Goal: Information Seeking & Learning: Learn about a topic

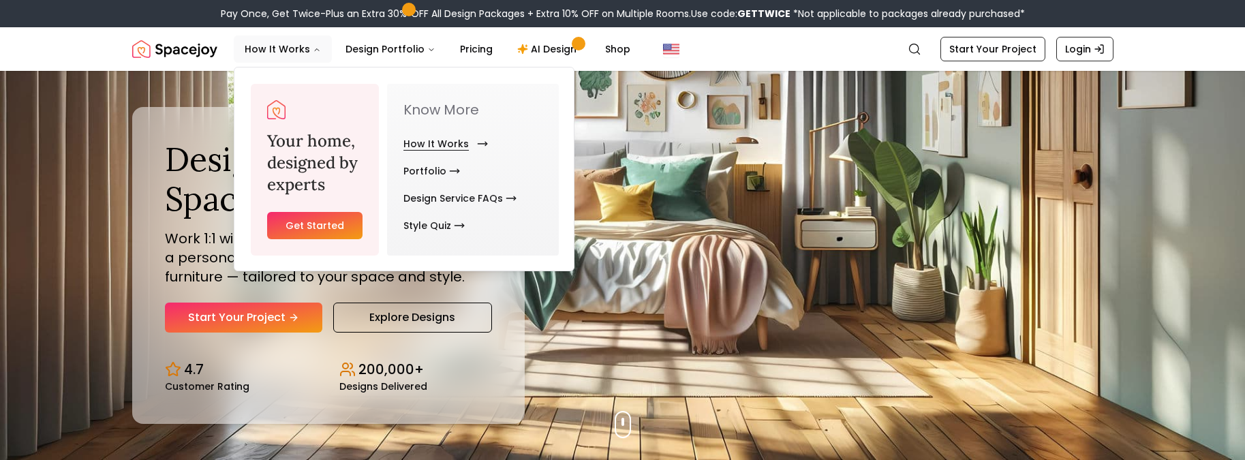
click at [441, 150] on link "How It Works" at bounding box center [442, 143] width 79 height 27
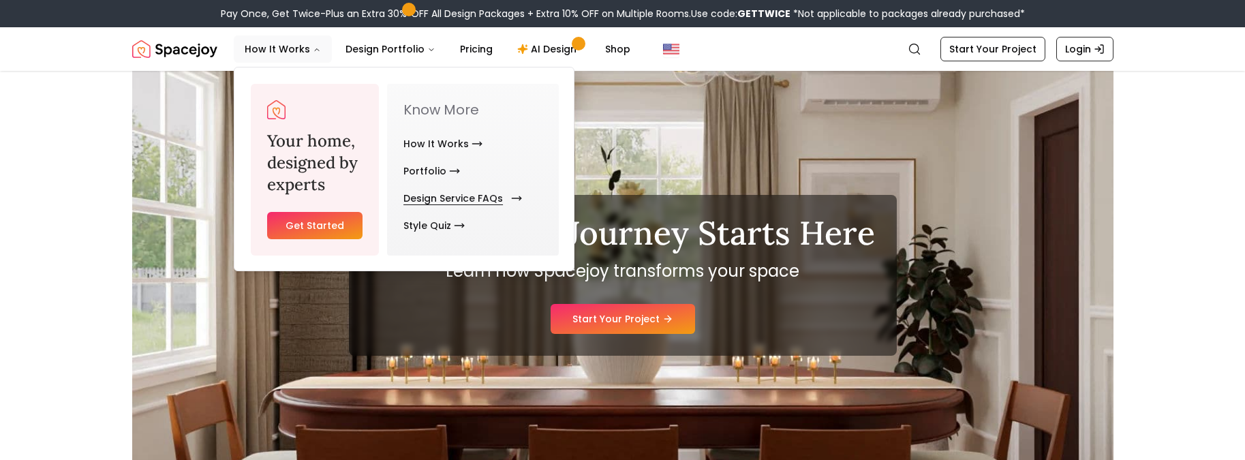
click at [441, 194] on link "Design Service FAQs" at bounding box center [459, 198] width 113 height 27
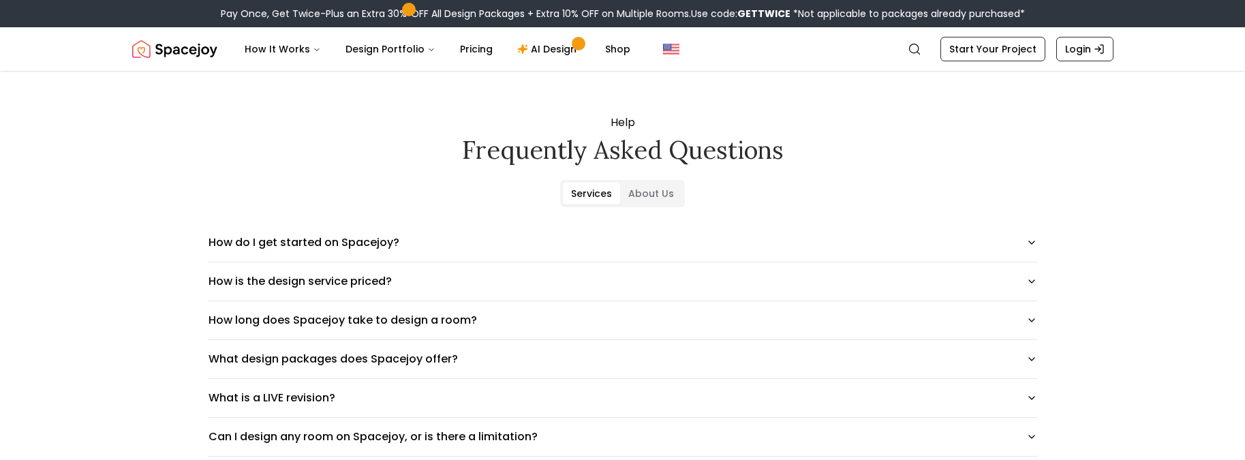
click at [1029, 279] on icon "button" at bounding box center [1031, 281] width 11 height 11
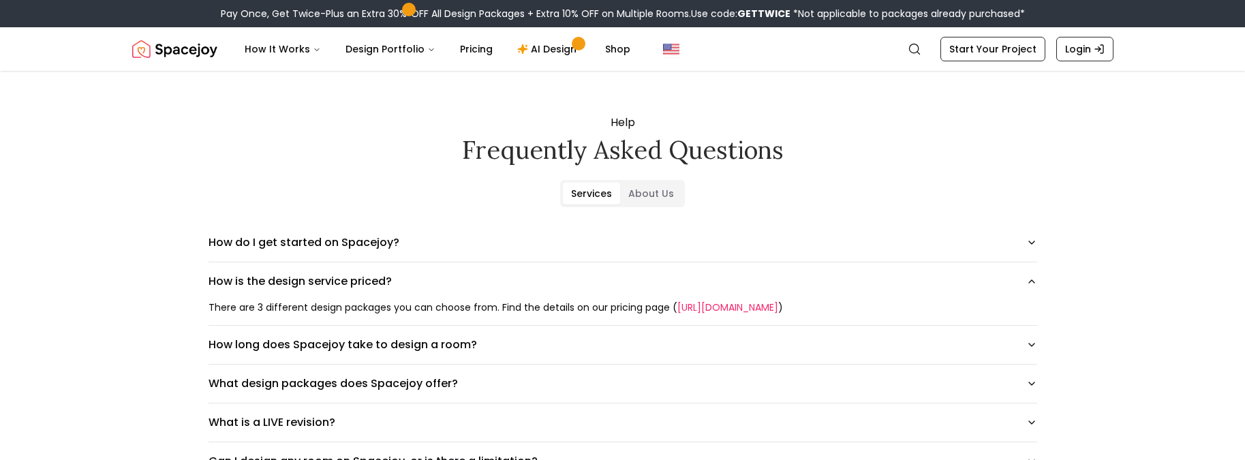
click at [724, 303] on link "https://www.spacejoy.com/pricing" at bounding box center [727, 307] width 101 height 14
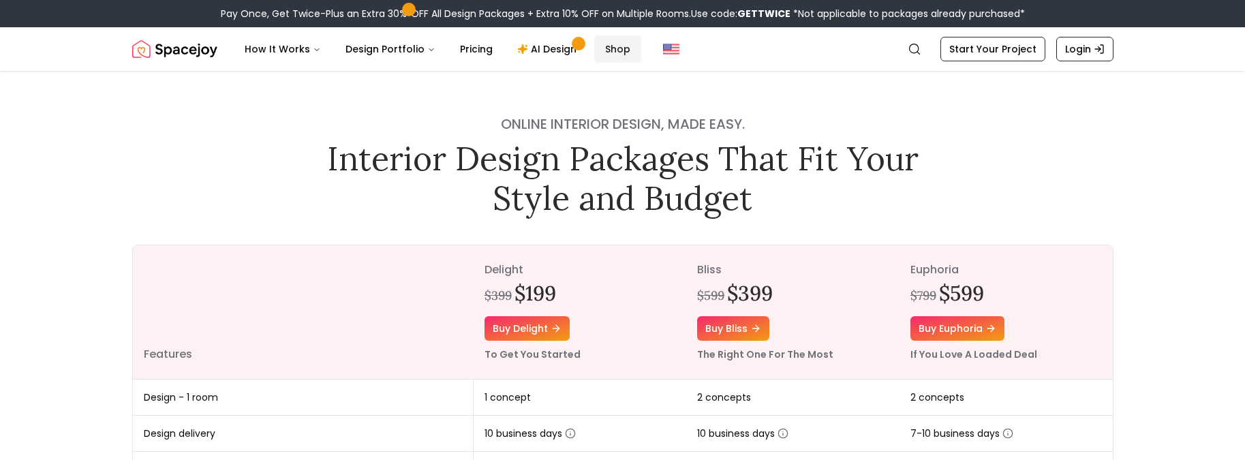
click at [608, 46] on link "Shop" at bounding box center [617, 48] width 47 height 27
